Goal: Task Accomplishment & Management: Use online tool/utility

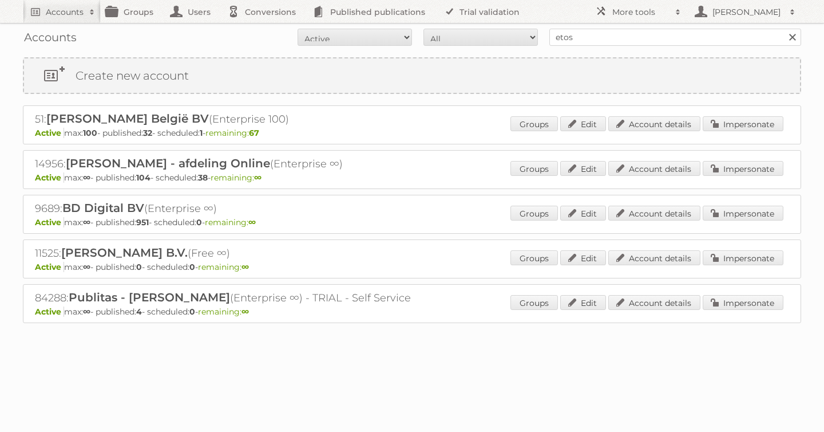
type input "etos"
click at [784, 29] on input "Search" at bounding box center [792, 37] width 17 height 17
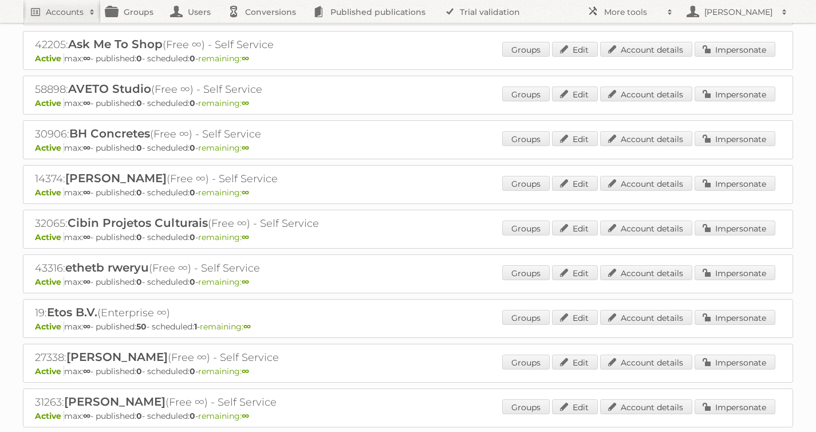
scroll to position [163, 0]
click at [740, 316] on link "Impersonate" at bounding box center [734, 317] width 81 height 15
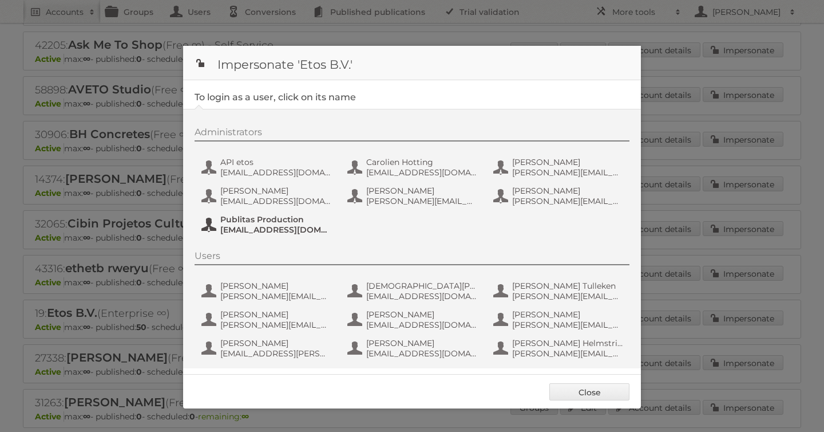
click at [258, 232] on span "fs+etos@publitas.com" at bounding box center [275, 229] width 111 height 10
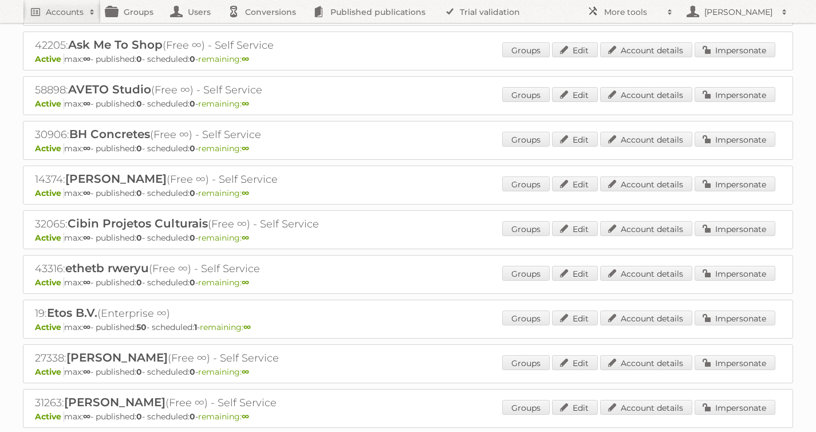
scroll to position [0, 0]
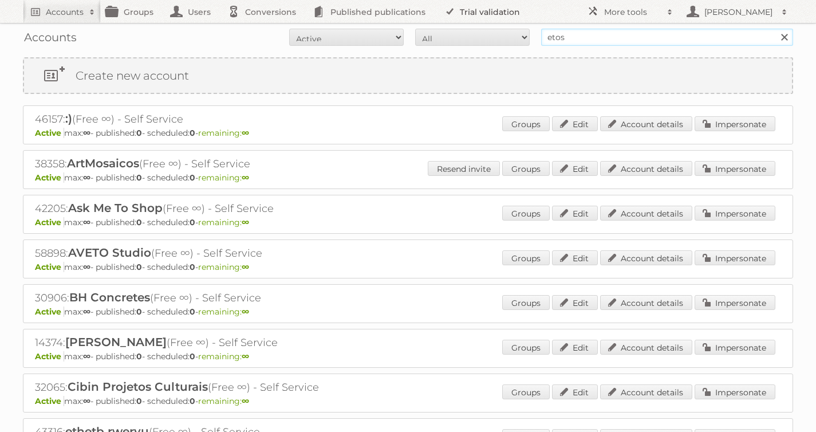
drag, startPoint x: 580, startPoint y: 37, endPoint x: 444, endPoint y: 19, distance: 136.8
click at [473, 24] on div "Accounts All Active Expired Pending All Paid Trials Self service etos Search" at bounding box center [408, 37] width 770 height 29
type input "dm drogerie"
click at [775, 29] on input "Search" at bounding box center [783, 37] width 17 height 17
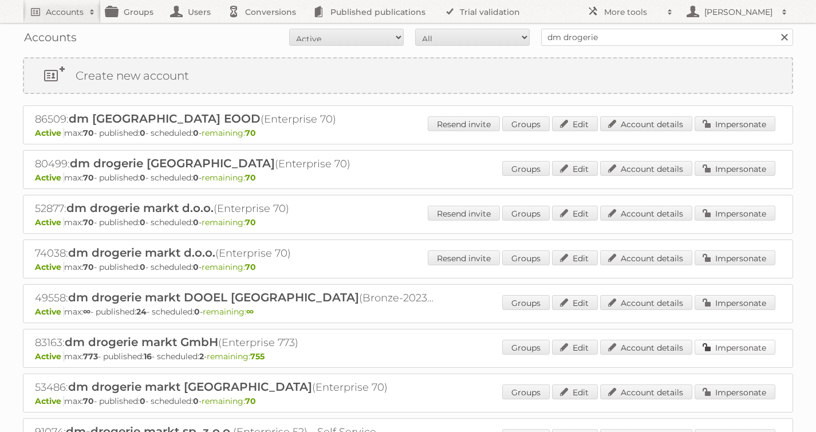
click at [741, 343] on link "Impersonate" at bounding box center [734, 346] width 81 height 15
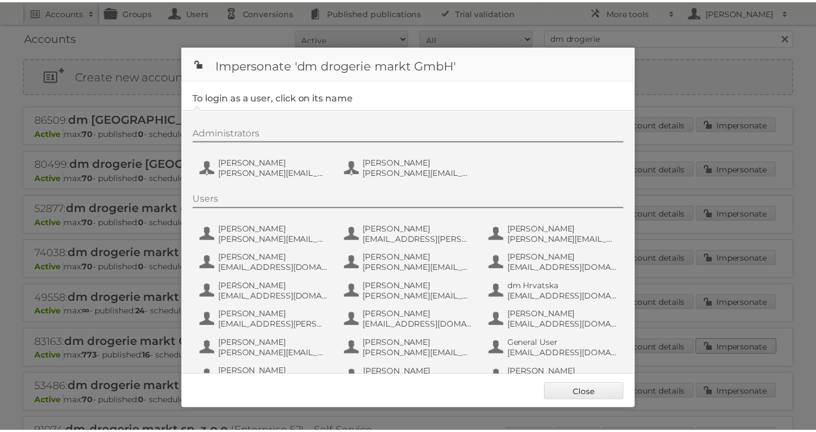
scroll to position [315, 0]
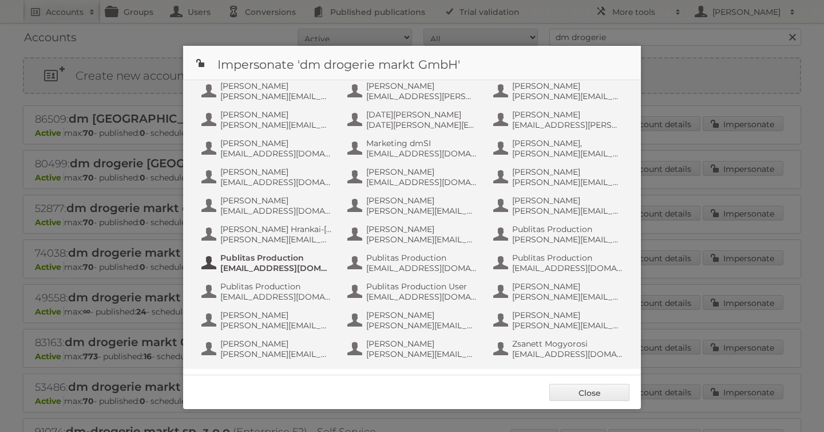
click at [247, 263] on span "fs+dmGmbH@publitas.com" at bounding box center [275, 268] width 111 height 10
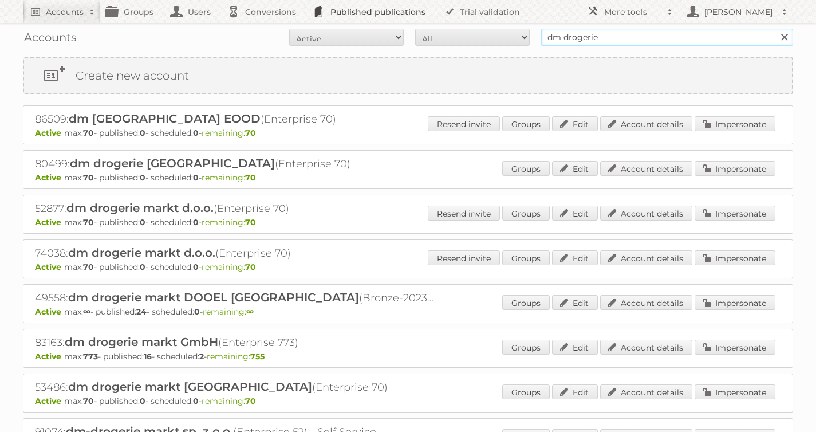
drag, startPoint x: 606, startPoint y: 42, endPoint x: 319, endPoint y: 12, distance: 288.4
click at [346, 13] on body "Accounts Search Advanced Search Create new account Groups Users Conversions Pub…" at bounding box center [408, 216] width 816 height 432
type input "albert heijn"
click at [775, 29] on input "Search" at bounding box center [783, 37] width 17 height 17
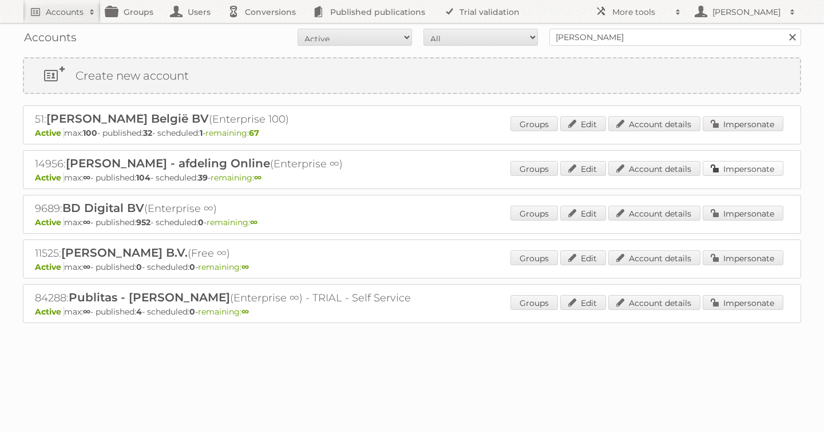
click at [732, 162] on link "Impersonate" at bounding box center [743, 168] width 81 height 15
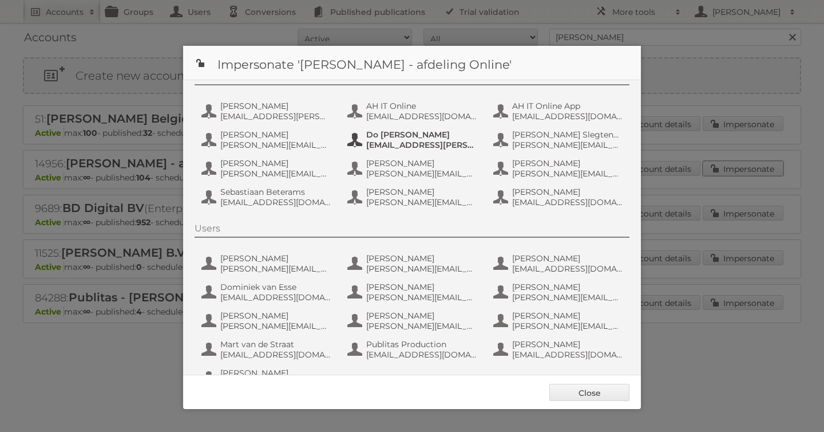
scroll to position [86, 0]
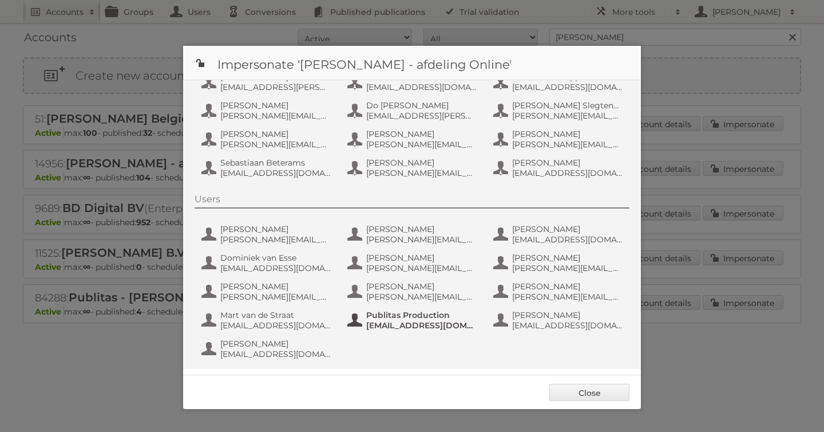
click at [405, 318] on span "Publitas Production" at bounding box center [421, 315] width 111 height 10
